Goal: Transaction & Acquisition: Purchase product/service

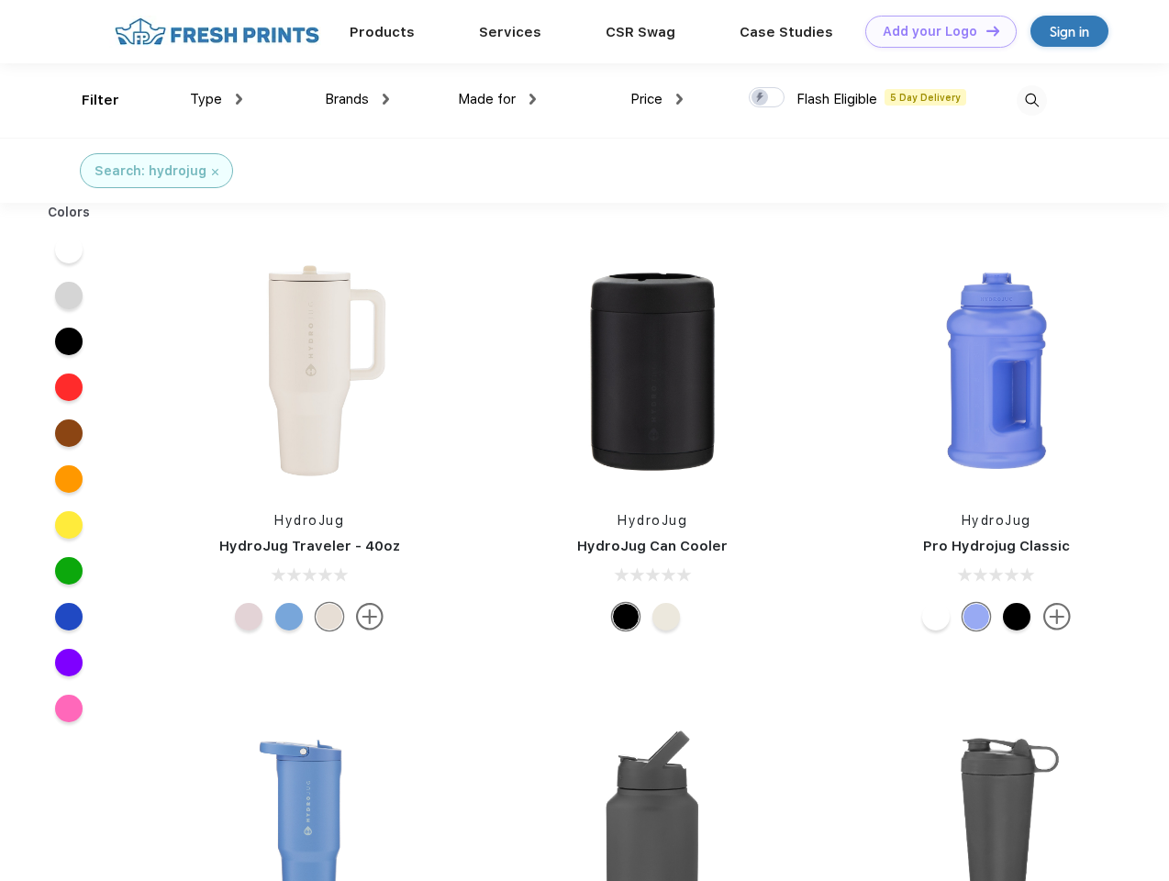
click at [934, 31] on link "Add your Logo Design Tool" at bounding box center [940, 32] width 151 height 32
click at [0, 0] on div "Design Tool" at bounding box center [0, 0] width 0 height 0
click at [985, 30] on link "Add your Logo Design Tool" at bounding box center [940, 32] width 151 height 32
click at [88, 100] on div "Filter" at bounding box center [101, 100] width 38 height 21
click at [217, 99] on span "Type" at bounding box center [206, 99] width 32 height 17
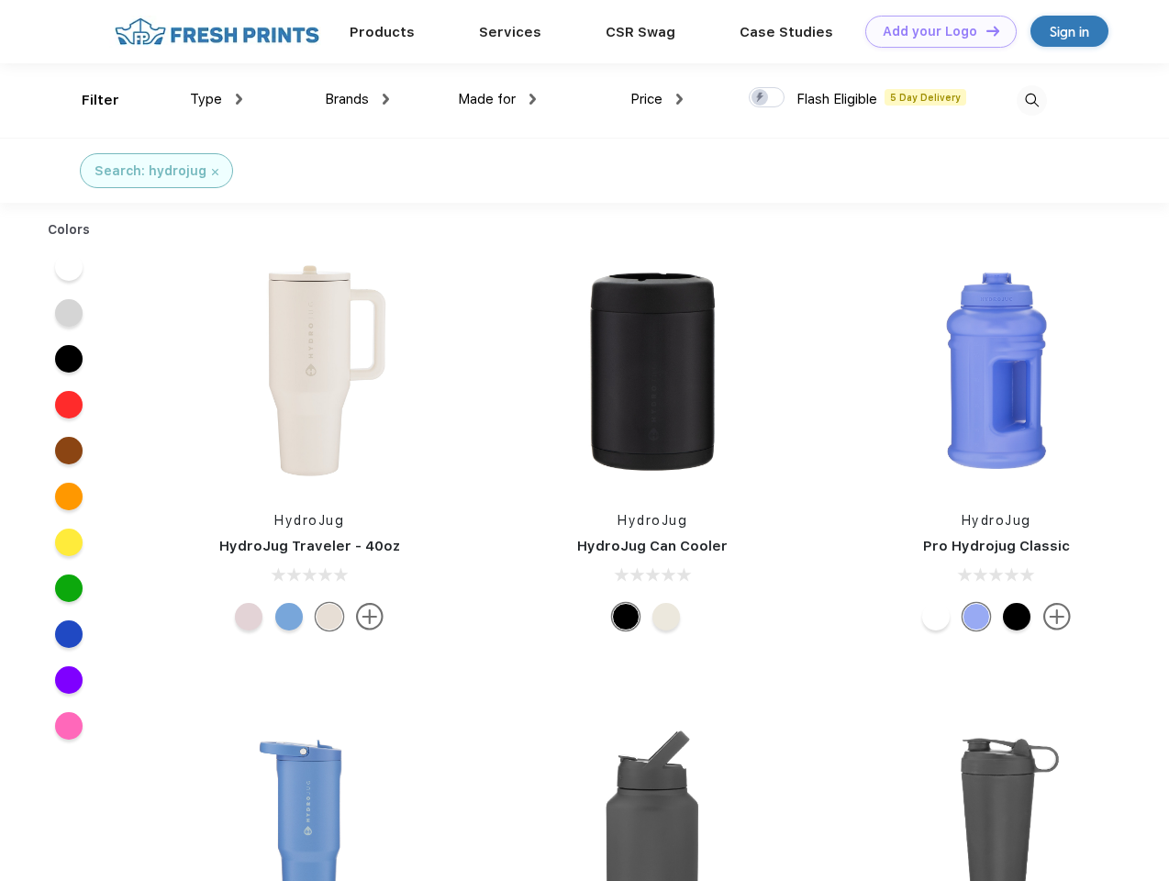
click at [357, 99] on span "Brands" at bounding box center [347, 99] width 44 height 17
click at [497, 99] on span "Made for" at bounding box center [487, 99] width 58 height 17
click at [657, 99] on span "Price" at bounding box center [647, 99] width 32 height 17
click at [767, 98] on div at bounding box center [767, 97] width 36 height 20
click at [761, 98] on input "checkbox" at bounding box center [755, 92] width 12 height 12
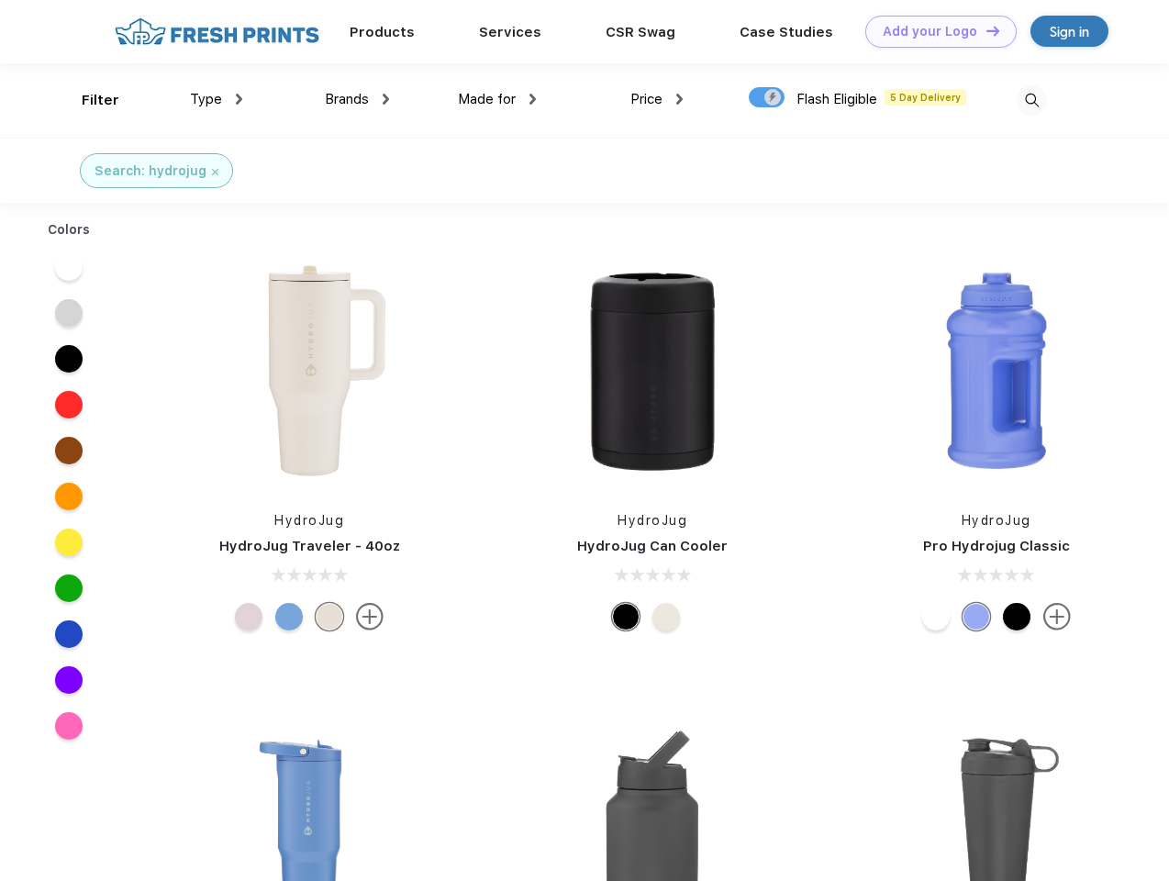
click at [1032, 100] on img at bounding box center [1032, 100] width 30 height 30
